Goal: Find contact information: Find contact information

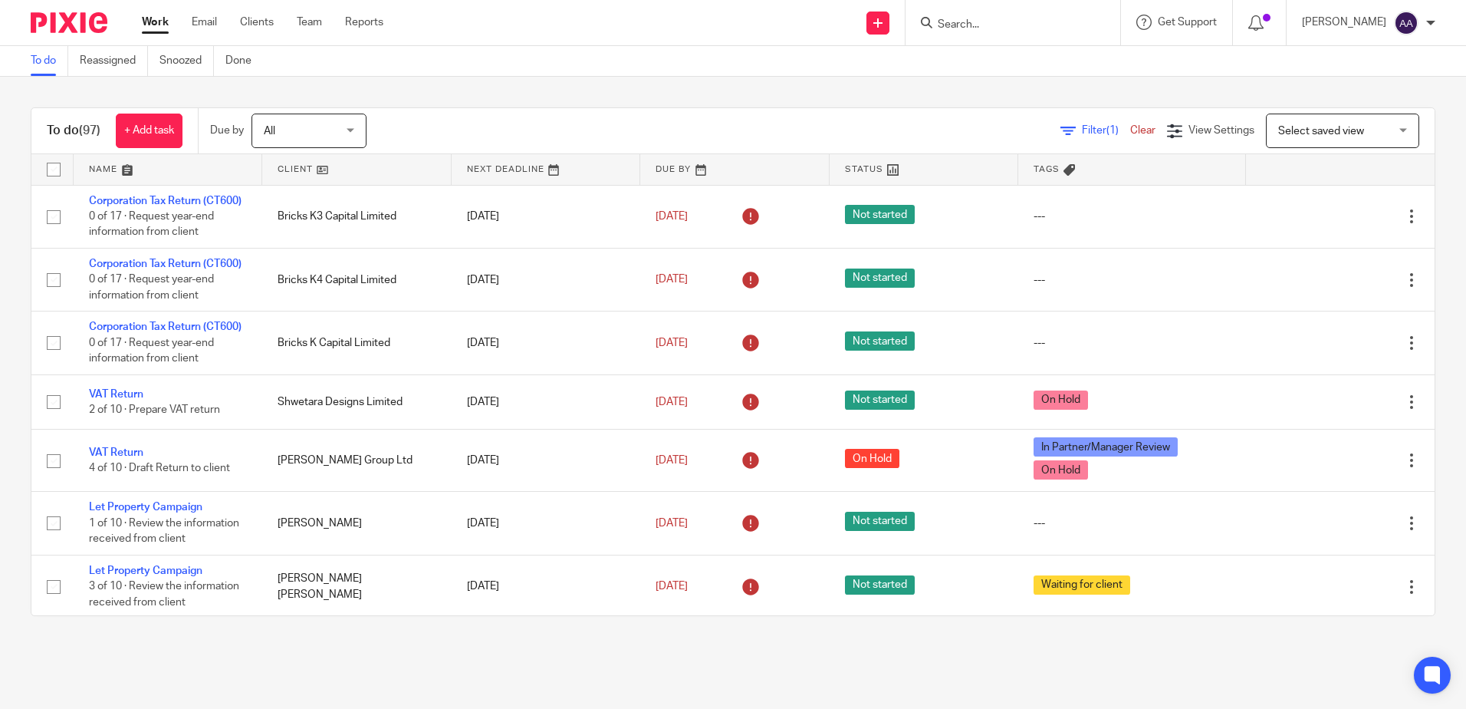
scroll to position [690, 0]
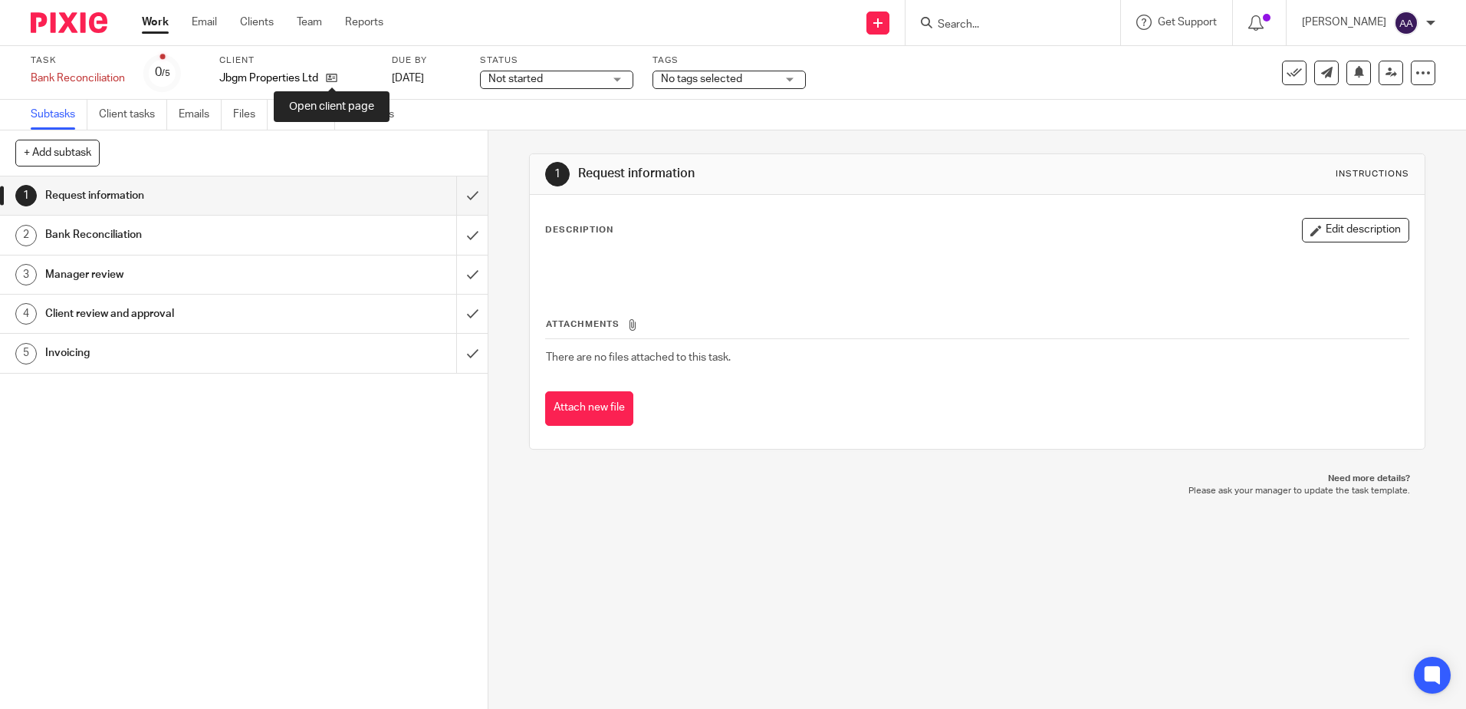
drag, startPoint x: 331, startPoint y: 79, endPoint x: 399, endPoint y: 13, distance: 94.4
click at [331, 79] on icon at bounding box center [332, 78] width 12 height 12
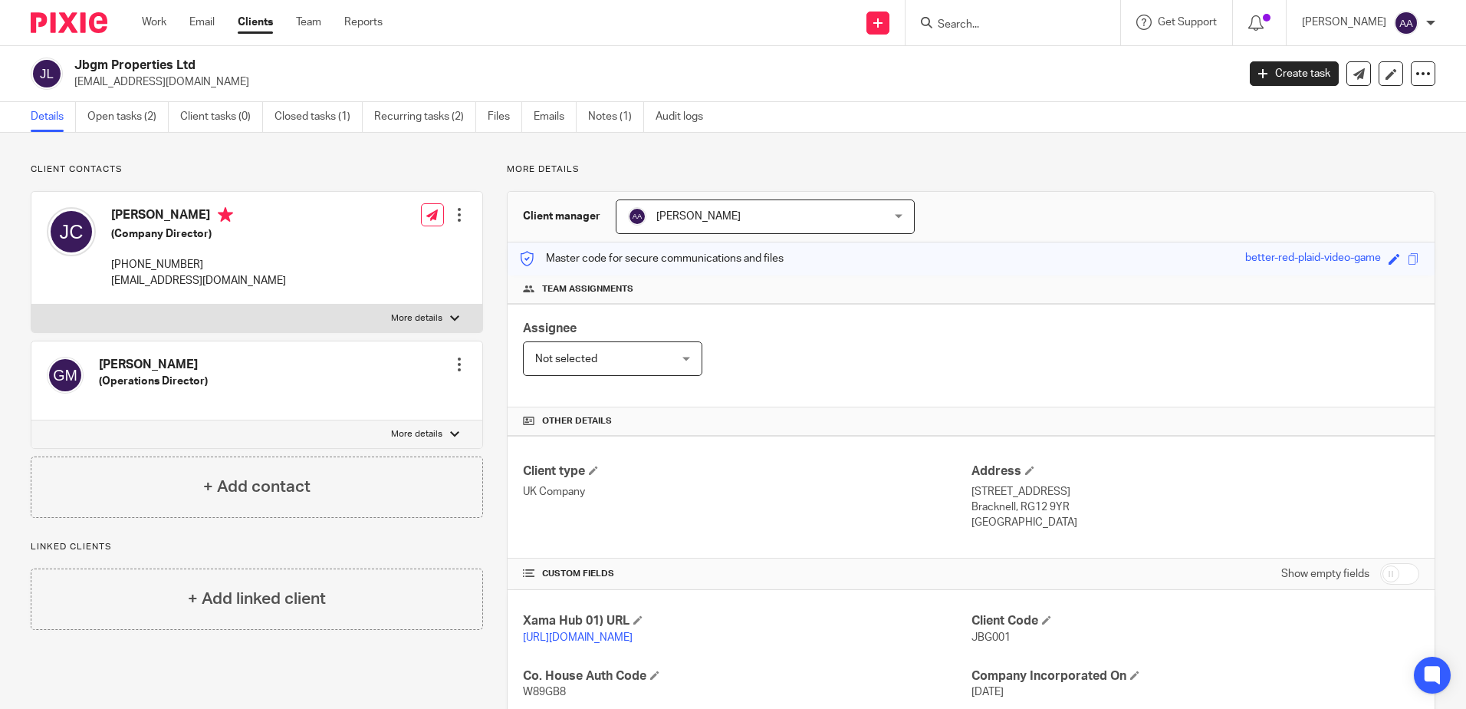
click at [964, 26] on input "Search" at bounding box center [1005, 25] width 138 height 14
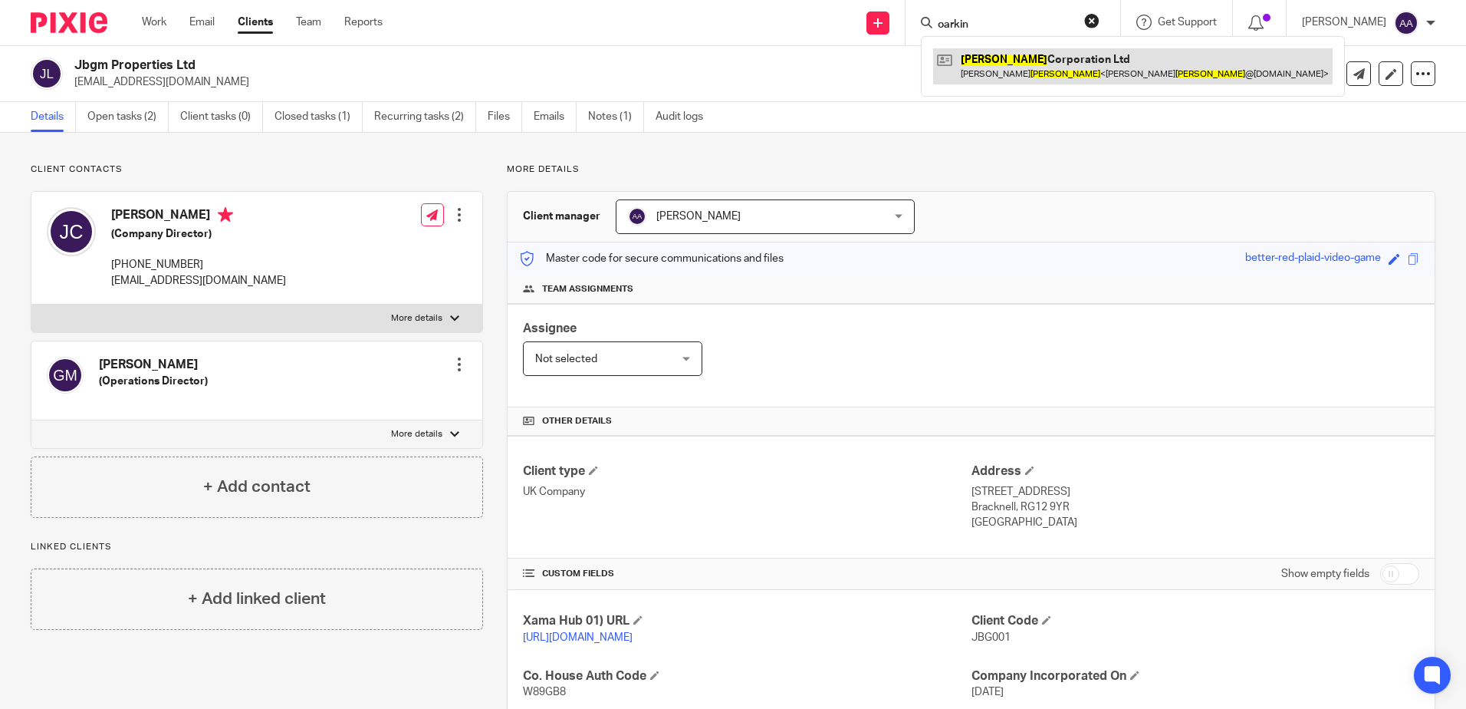
type input "oarkin"
click at [1072, 62] on link at bounding box center [1133, 65] width 400 height 35
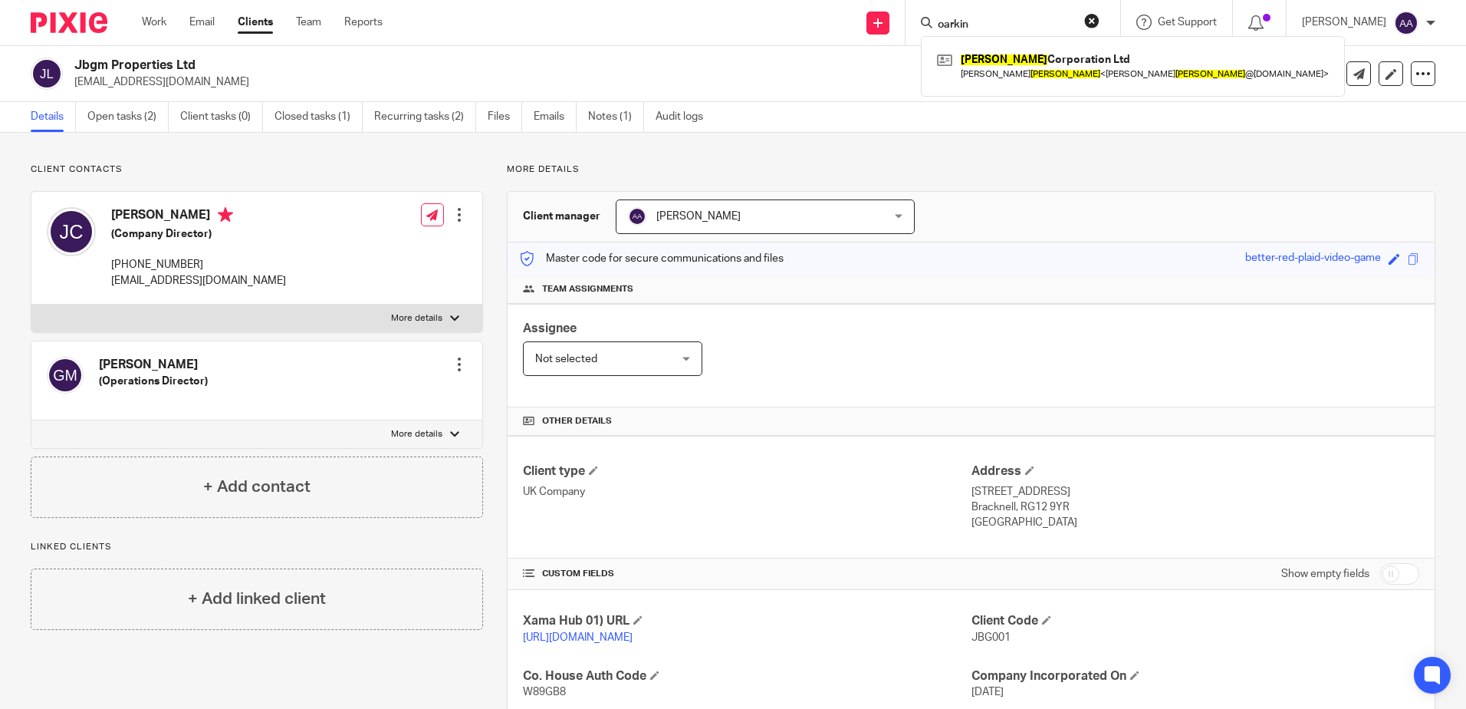
drag, startPoint x: 1073, startPoint y: 176, endPoint x: 1079, endPoint y: 160, distance: 16.5
click at [1073, 176] on p "More details" at bounding box center [971, 169] width 929 height 12
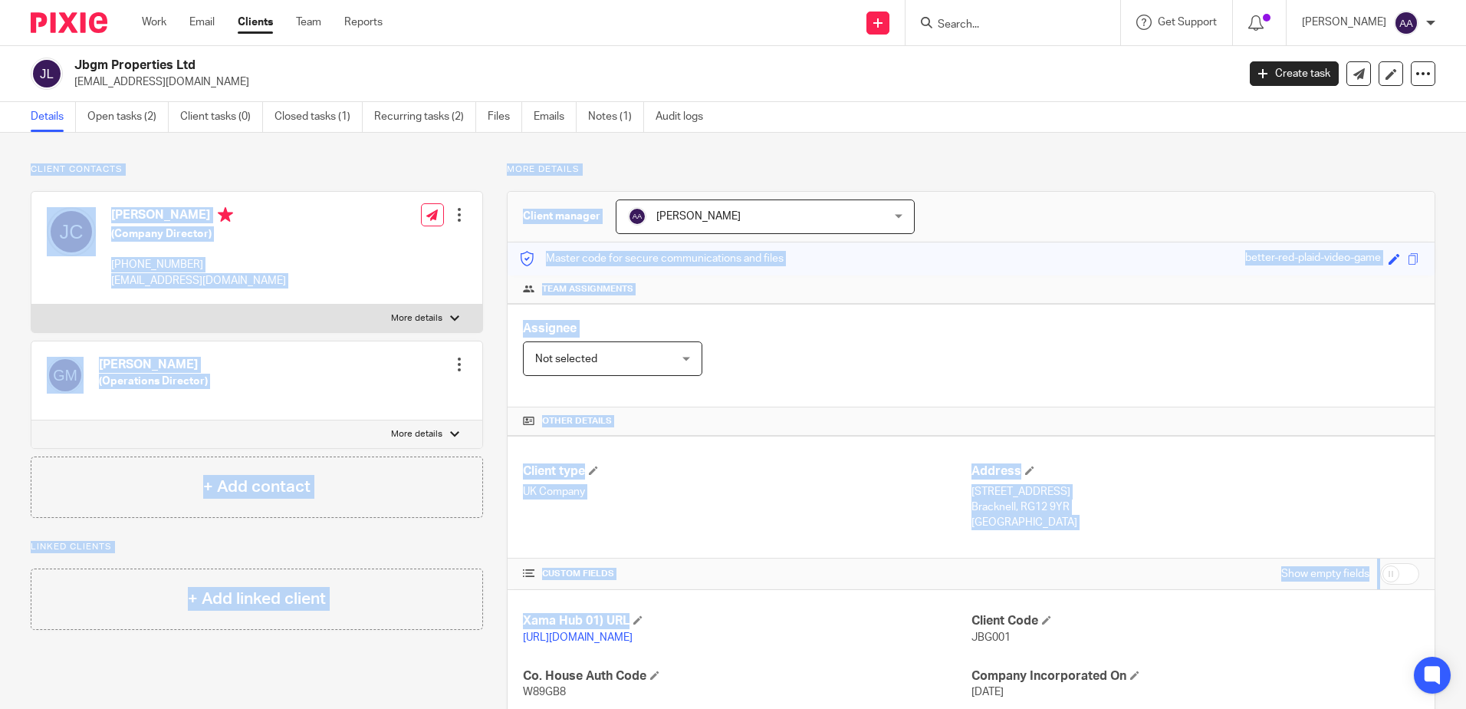
drag, startPoint x: 31, startPoint y: 166, endPoint x: 480, endPoint y: 635, distance: 648.7
click at [480, 635] on div "Client contacts Gerard Mulhern (Operations Director) Edit contact Create client…" at bounding box center [721, 553] width 1429 height 781
click at [424, 121] on link "Recurring tasks (2)" at bounding box center [425, 117] width 102 height 30
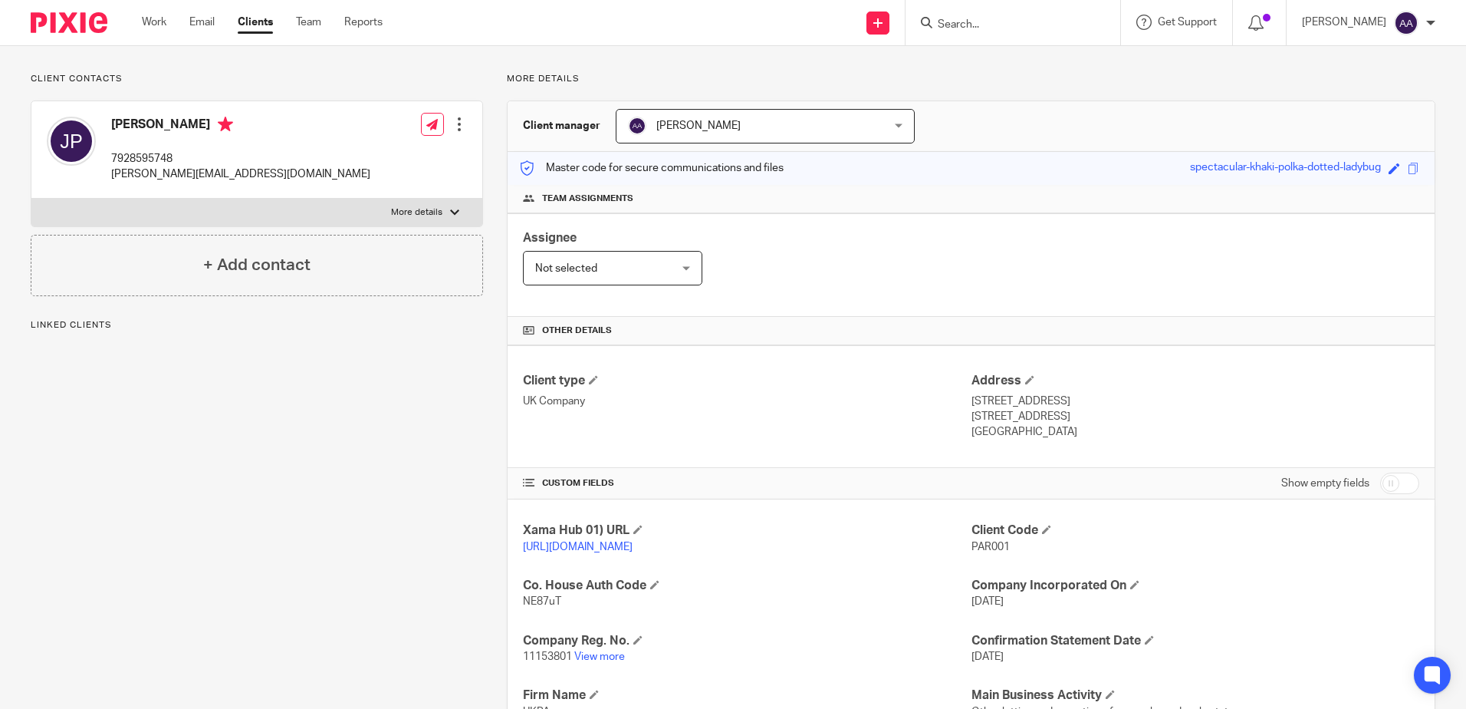
scroll to position [230, 0]
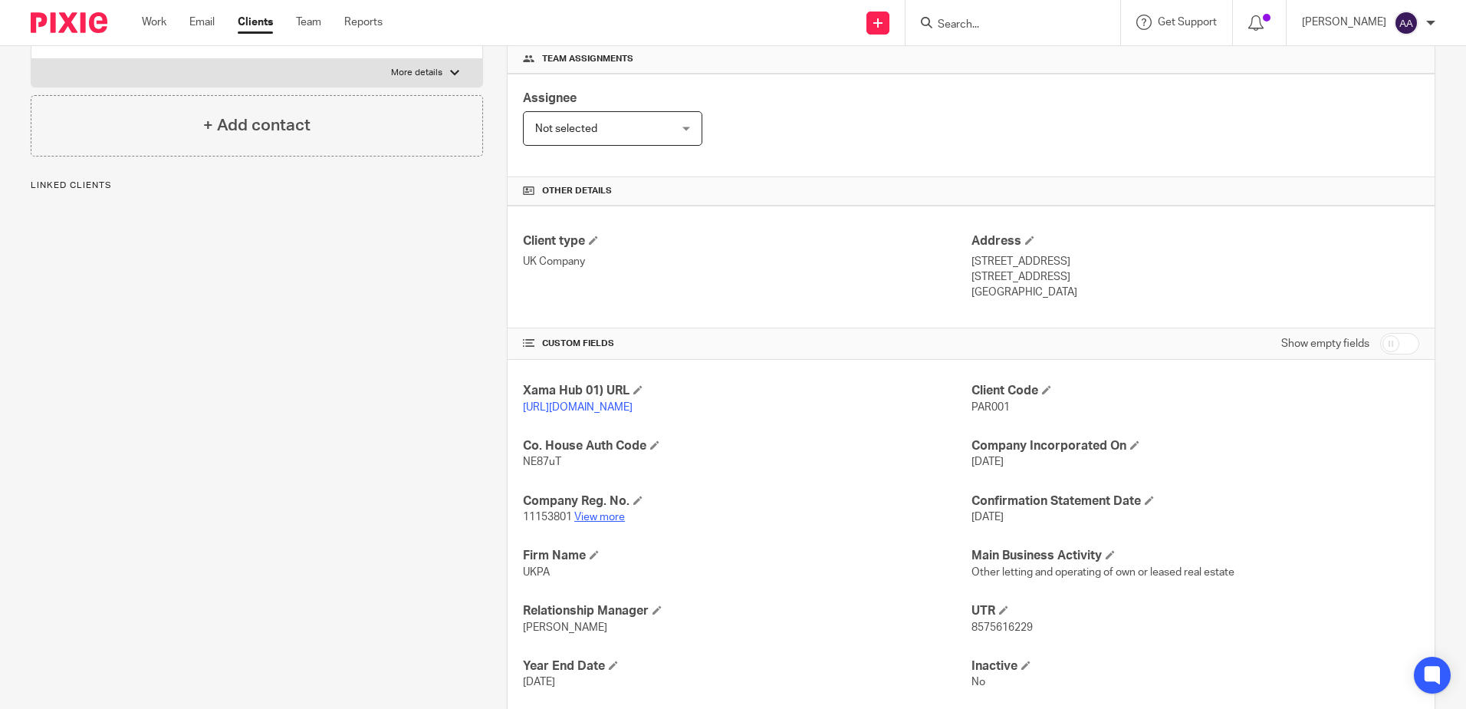
click at [619, 522] on link "View more" at bounding box center [599, 517] width 51 height 11
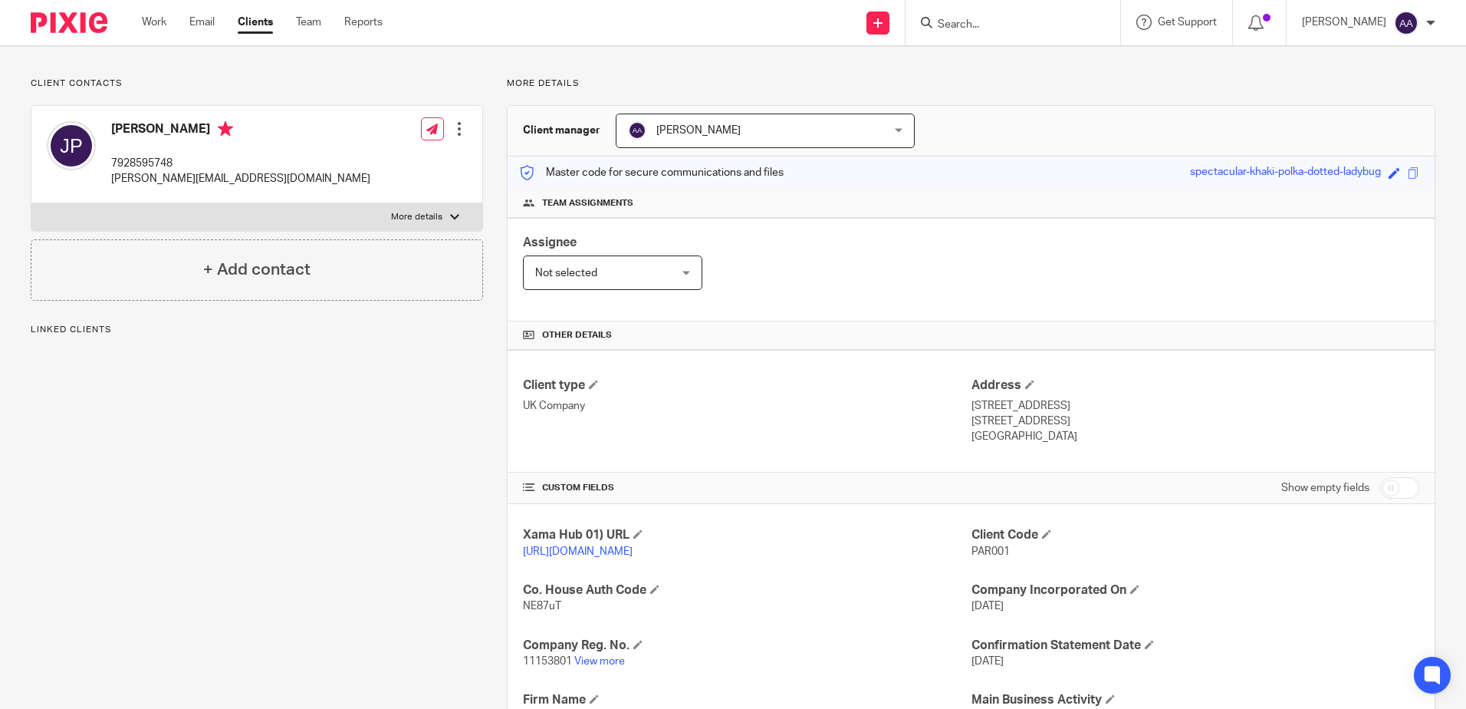
scroll to position [0, 0]
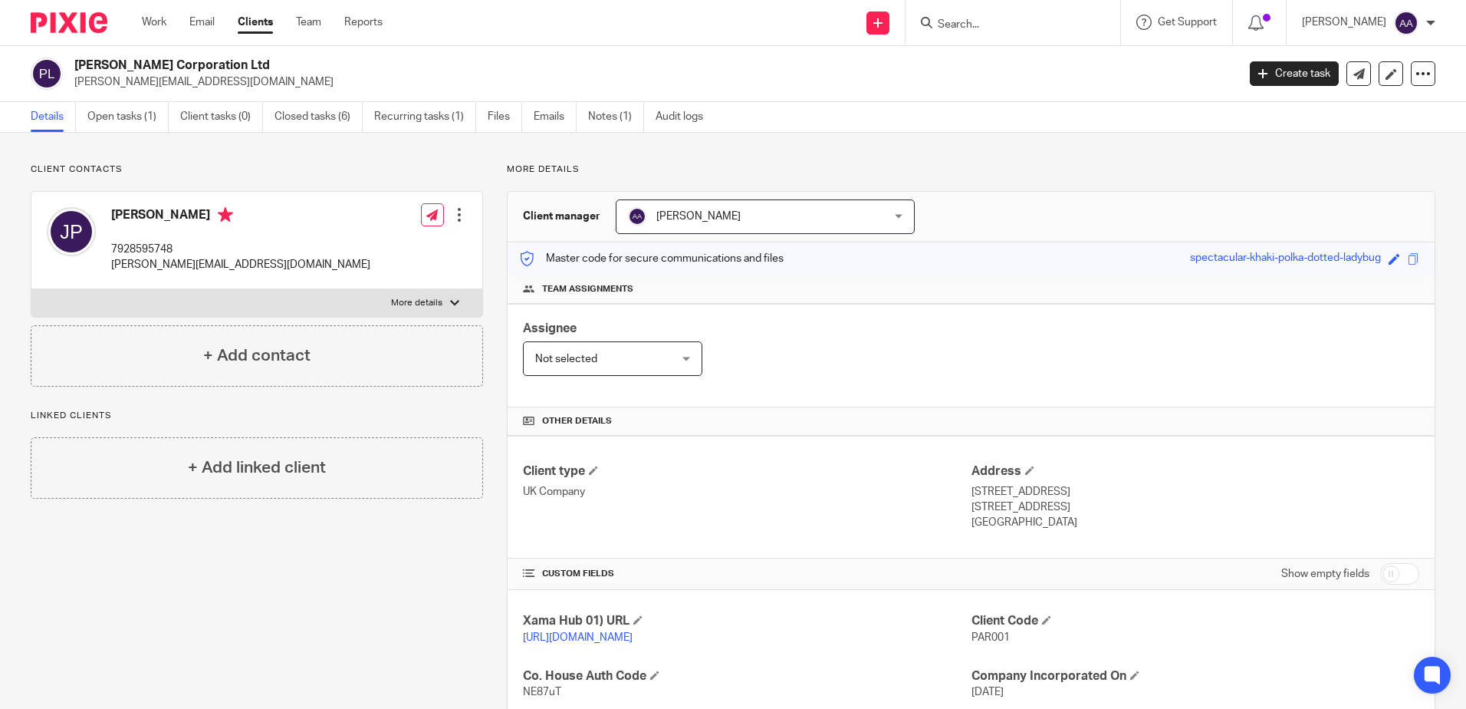
drag, startPoint x: 958, startPoint y: 81, endPoint x: 906, endPoint y: 78, distance: 51.4
click at [958, 81] on p "jason_parkin@hotmail.com" at bounding box center [650, 81] width 1153 height 15
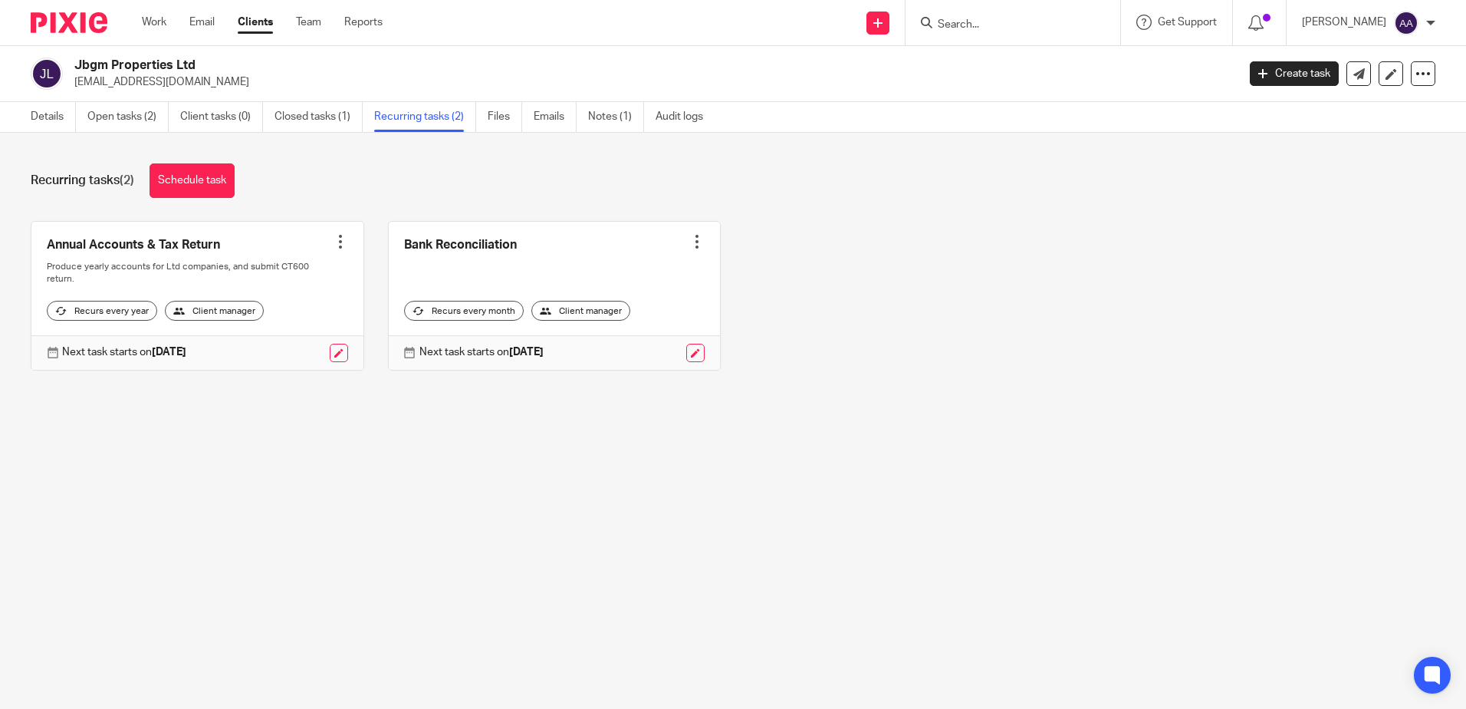
click at [864, 314] on div "Annual Accounts & Tax Return Create task Clone template Recalculate schedule Ca…" at bounding box center [721, 307] width 1429 height 173
